Goal: Information Seeking & Learning: Understand process/instructions

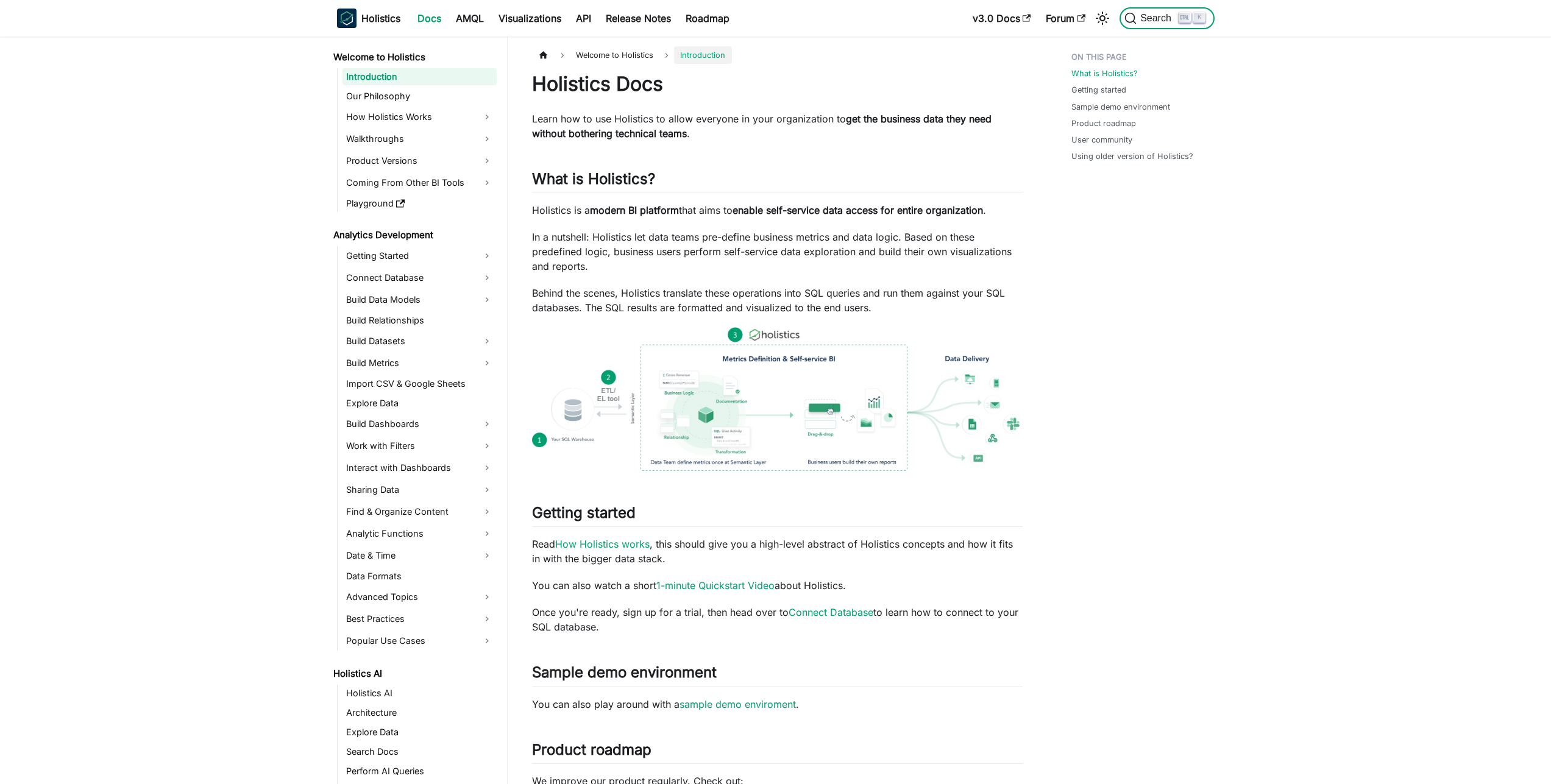
click at [1187, 24] on button "Search K" at bounding box center [1167, 19] width 94 height 22
click at [599, 20] on link "API" at bounding box center [583, 18] width 30 height 19
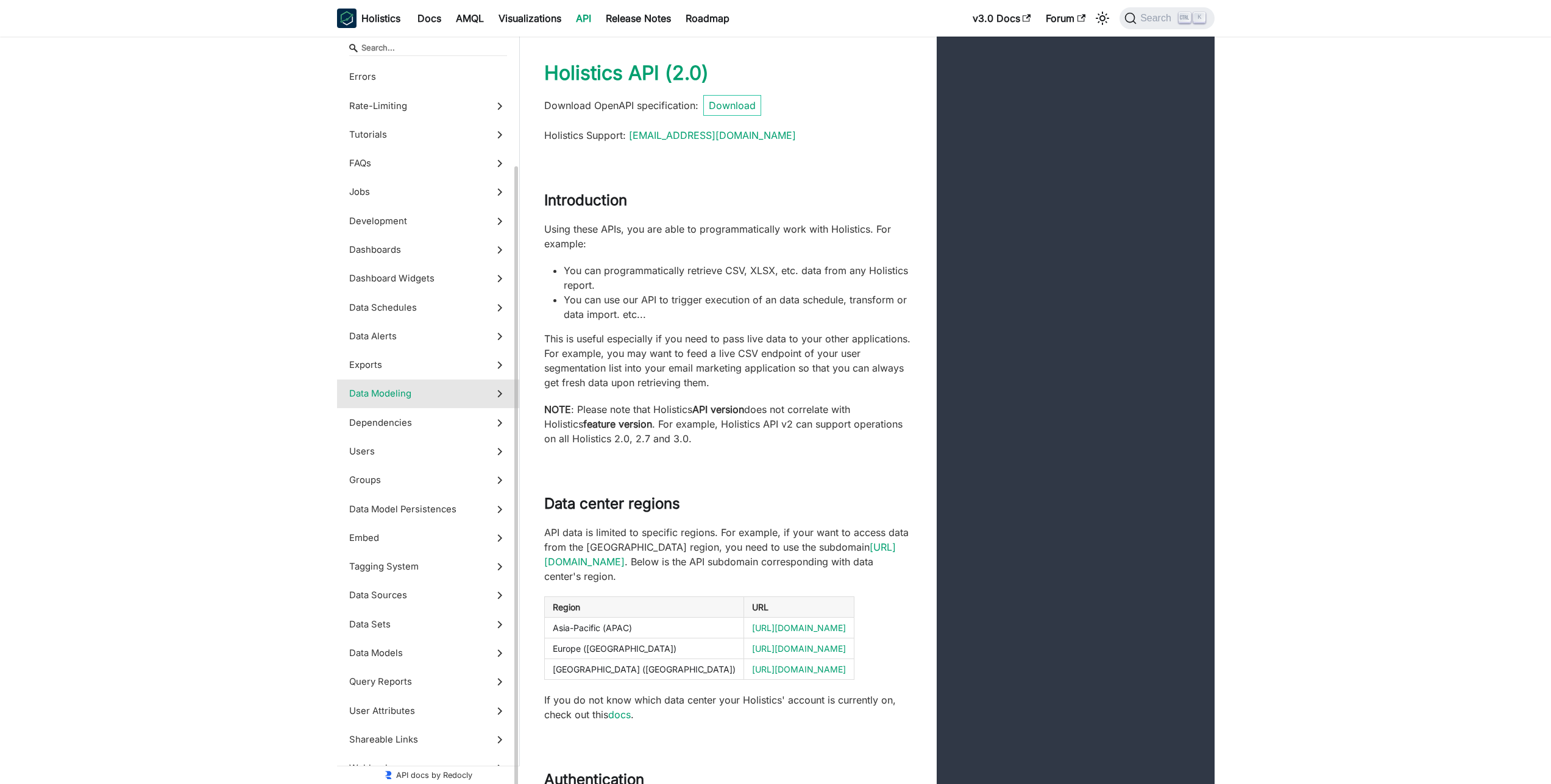
scroll to position [101, 0]
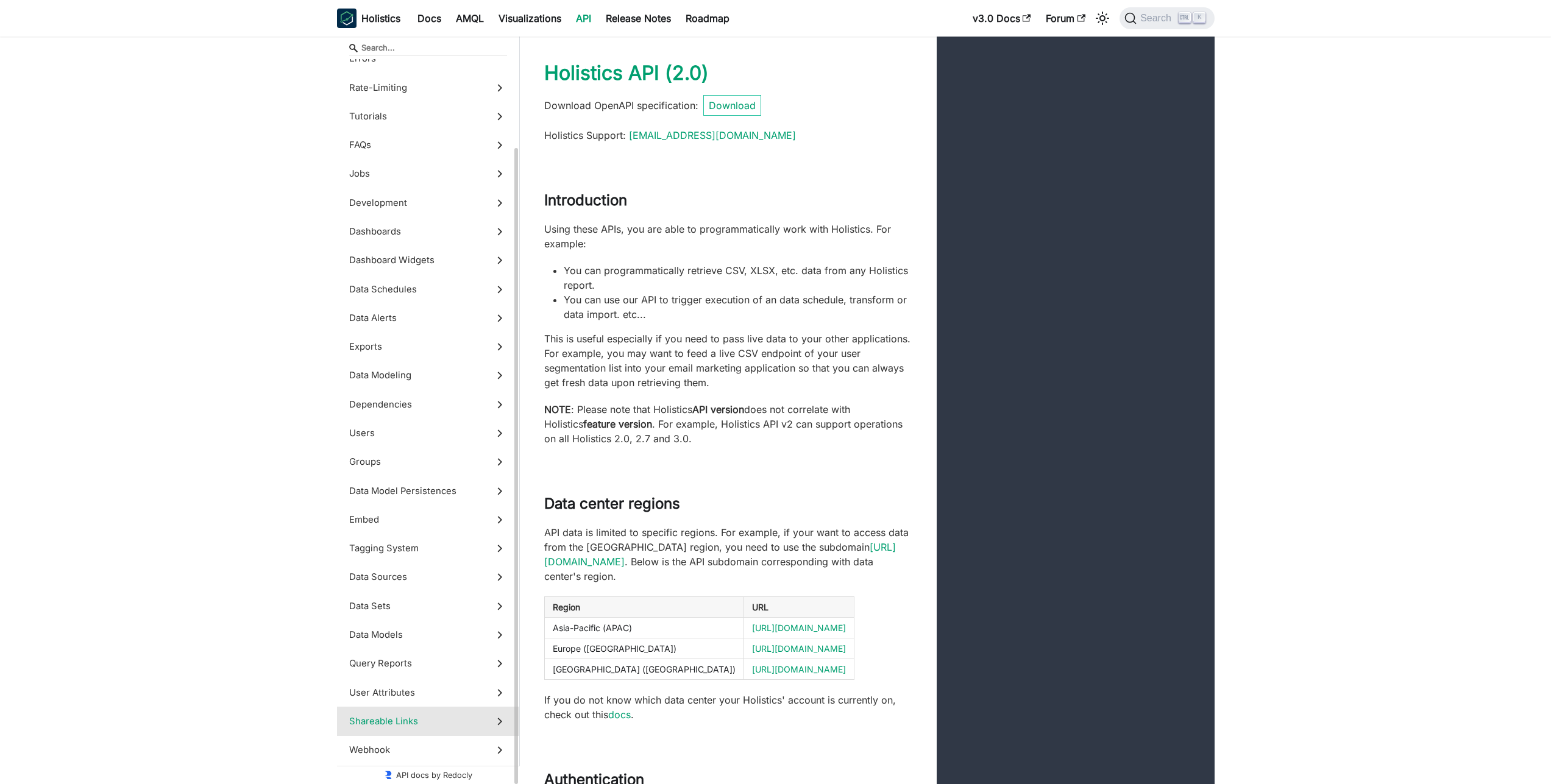
click at [399, 718] on span "Shareable Links" at bounding box center [417, 721] width 135 height 13
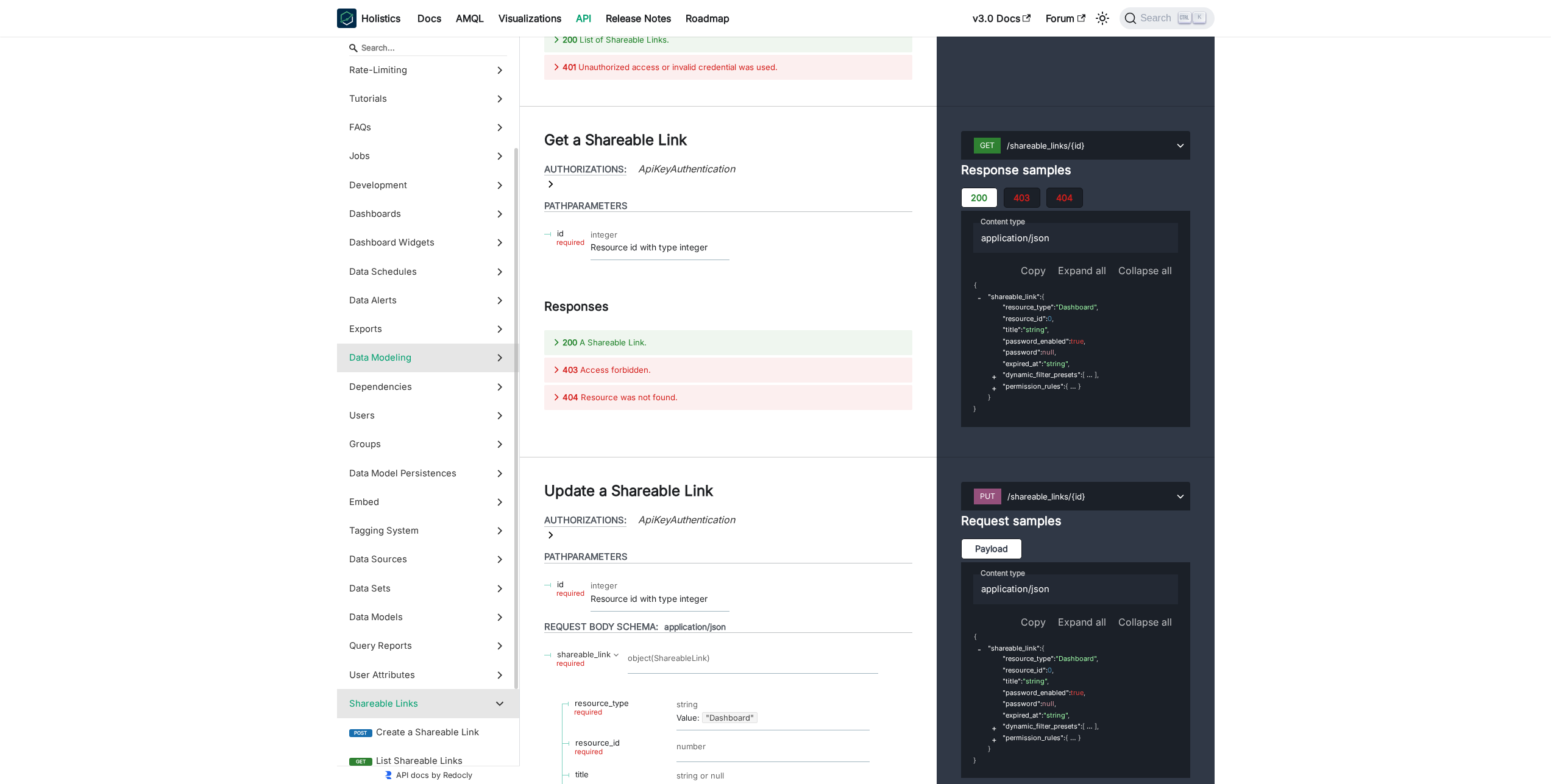
scroll to position [109, 0]
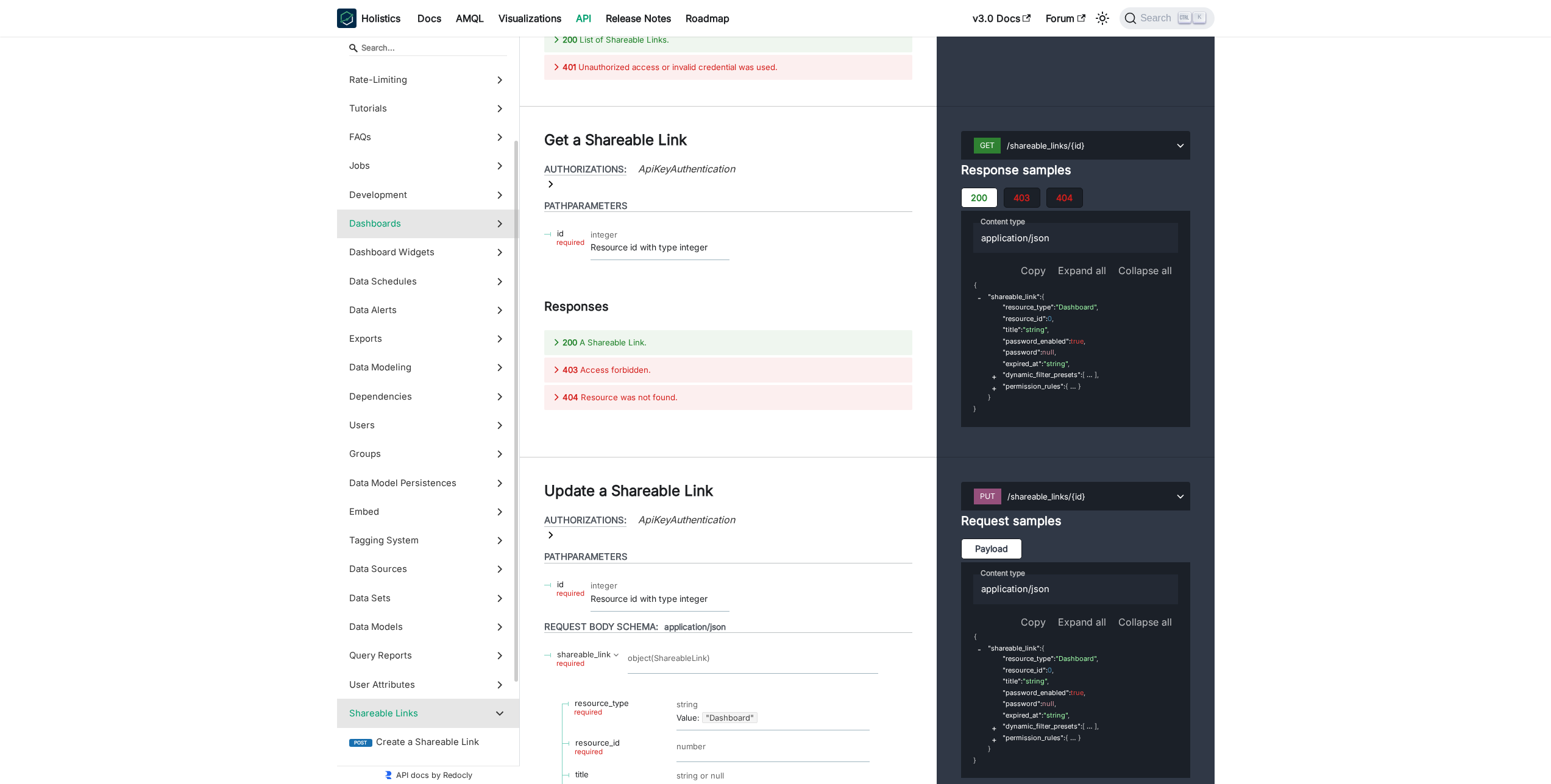
click at [419, 230] on label "Dashboards" at bounding box center [428, 224] width 182 height 28
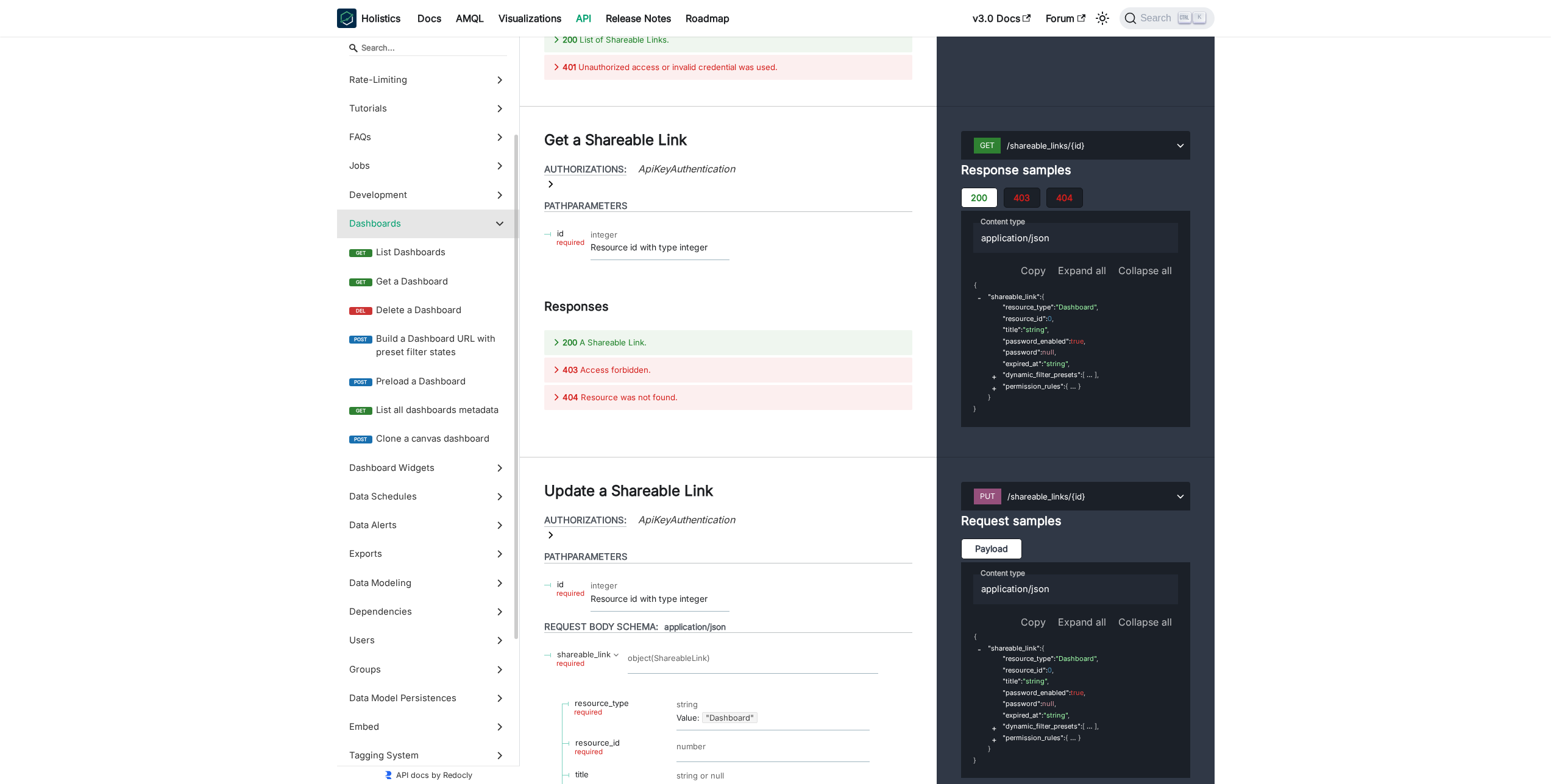
scroll to position [22272, 0]
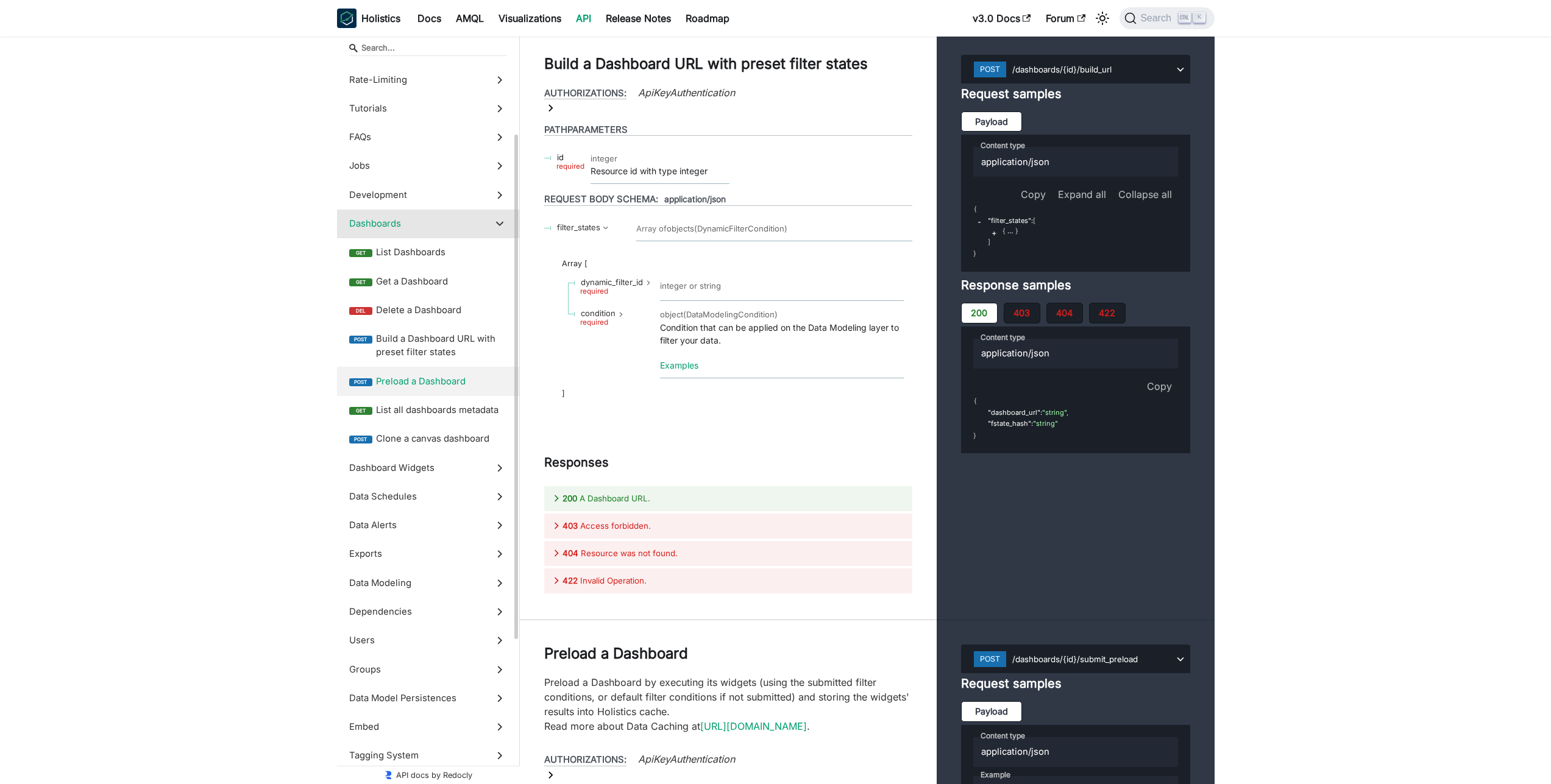
click at [415, 385] on span "Preload a Dashboard" at bounding box center [441, 381] width 131 height 13
